Goal: Check status: Check status

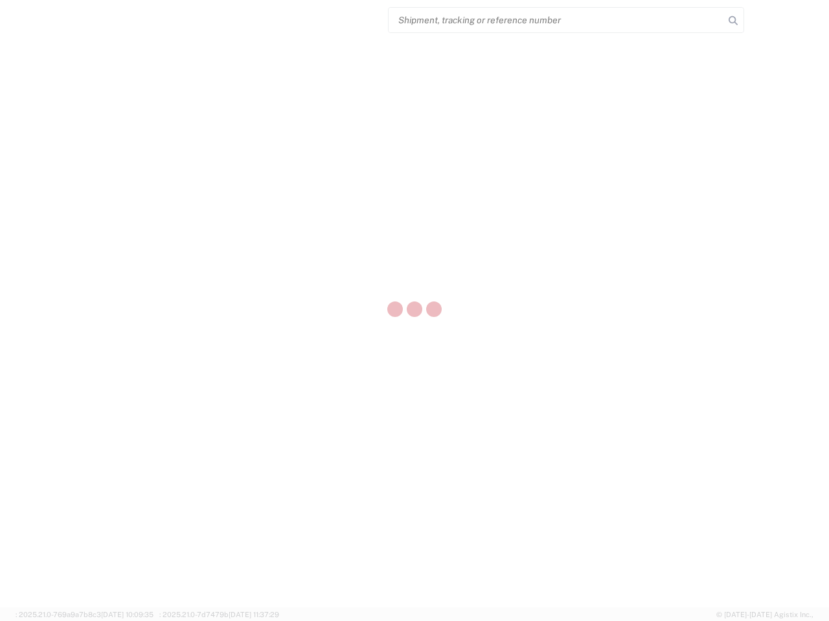
select select "US"
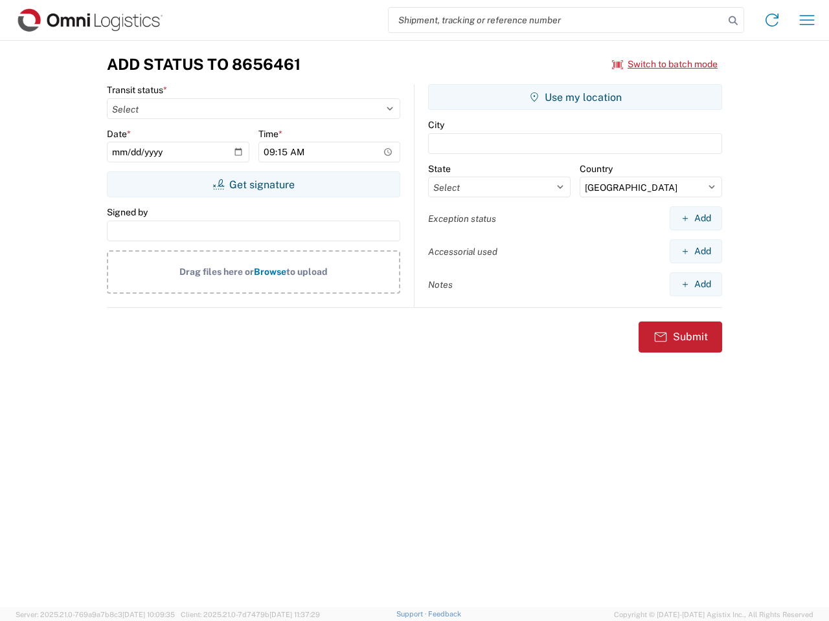
click at [556, 20] on input "search" at bounding box center [555, 20] width 335 height 25
click at [733, 21] on icon at bounding box center [733, 21] width 18 height 18
click at [772, 20] on icon at bounding box center [771, 20] width 21 height 21
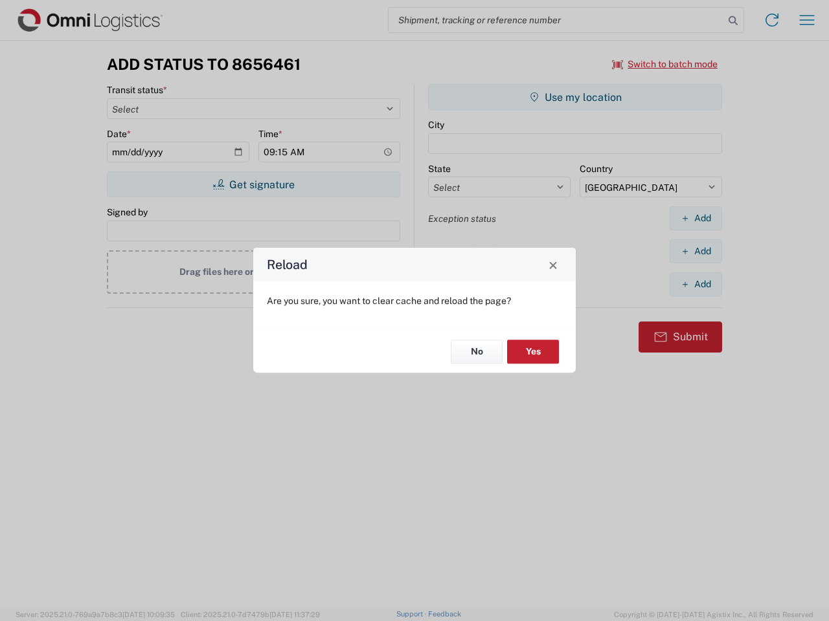
click at [665, 64] on div "Reload Are you sure, you want to clear cache and reload the page? No Yes" at bounding box center [414, 310] width 829 height 621
click at [253, 185] on div "Reload Are you sure, you want to clear cache and reload the page? No Yes" at bounding box center [414, 310] width 829 height 621
click at [575, 97] on div "Reload Are you sure, you want to clear cache and reload the page? No Yes" at bounding box center [414, 310] width 829 height 621
click at [695, 218] on div "Reload Are you sure, you want to clear cache and reload the page? No Yes" at bounding box center [414, 310] width 829 height 621
click at [695, 251] on div "Reload Are you sure, you want to clear cache and reload the page? No Yes" at bounding box center [414, 310] width 829 height 621
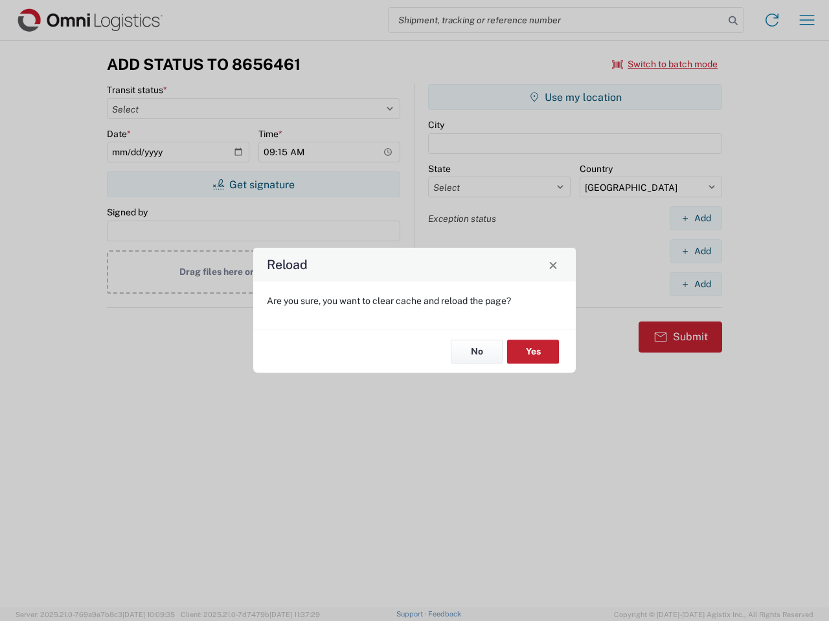
click at [695, 284] on div "Reload Are you sure, you want to clear cache and reload the page? No Yes" at bounding box center [414, 310] width 829 height 621
